Goal: Task Accomplishment & Management: Use online tool/utility

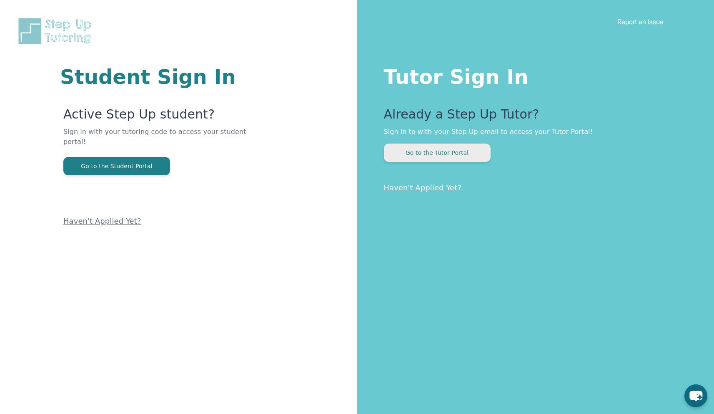
click at [466, 153] on button "Go to the Tutor Portal" at bounding box center [437, 152] width 107 height 18
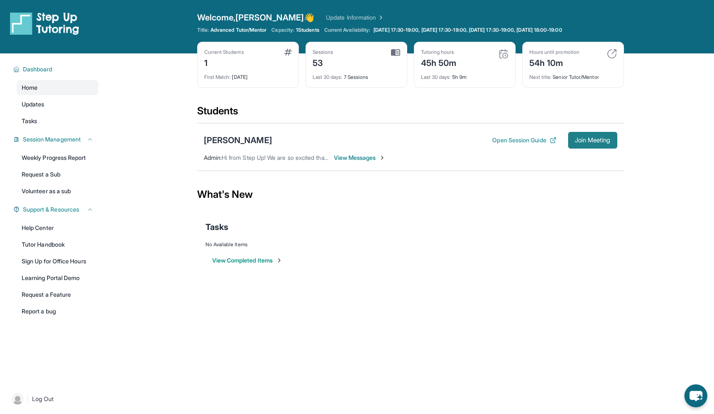
click at [593, 139] on span "Join Meeting" at bounding box center [593, 140] width 36 height 5
click at [225, 135] on div "[PERSON_NAME]" at bounding box center [238, 140] width 68 height 12
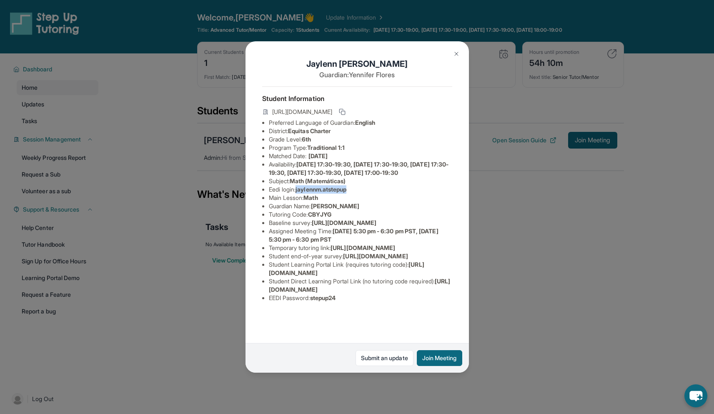
drag, startPoint x: 298, startPoint y: 205, endPoint x: 364, endPoint y: 206, distance: 65.0
click at [364, 193] on li "Eedi login : jaylennm.atstepup" at bounding box center [360, 189] width 183 height 8
copy span "jaylennm.atstepup"
click at [340, 127] on li "Preferred Language of Guardian: English" at bounding box center [360, 122] width 183 height 8
